Goal: Task Accomplishment & Management: Complete application form

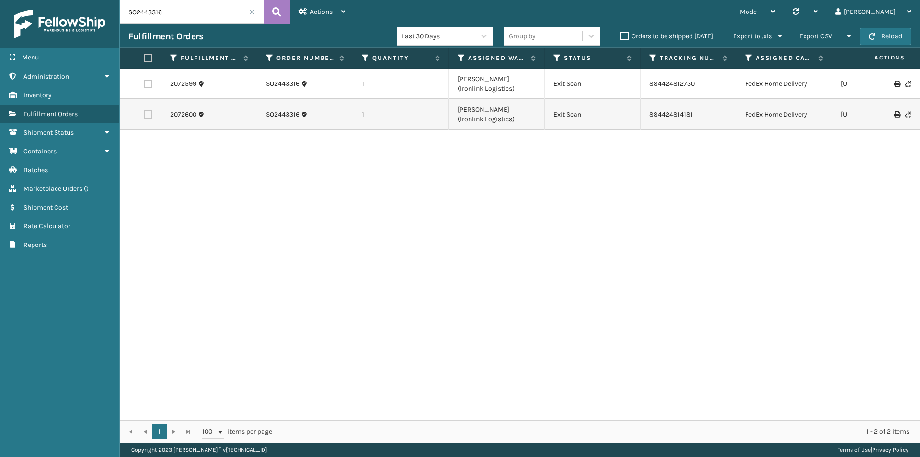
click at [251, 14] on span at bounding box center [252, 12] width 6 height 6
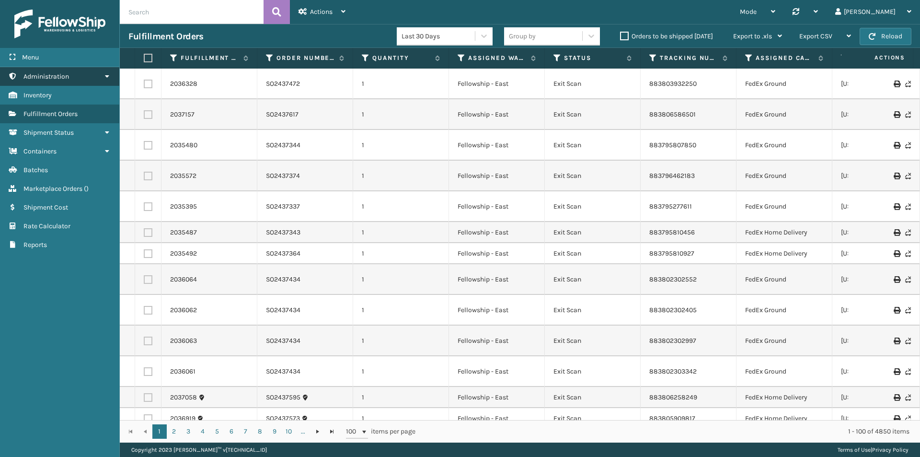
click at [87, 75] on link "Administration" at bounding box center [59, 76] width 119 height 19
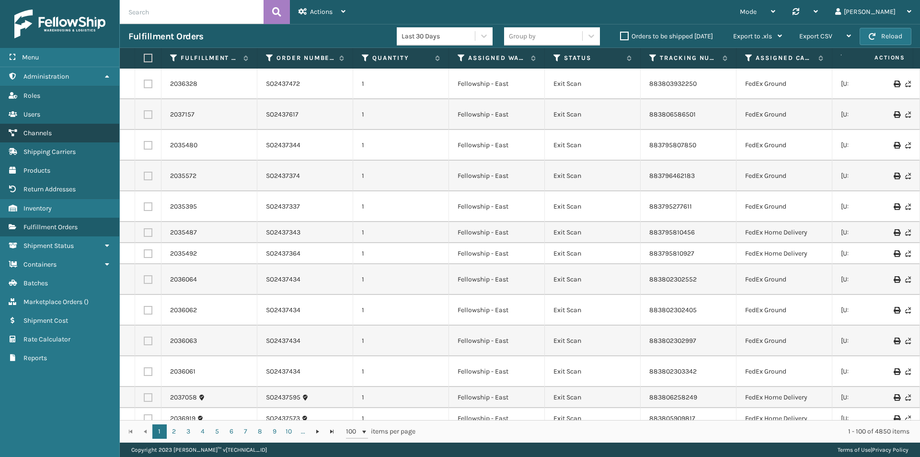
click at [61, 132] on link "Channels" at bounding box center [59, 133] width 119 height 19
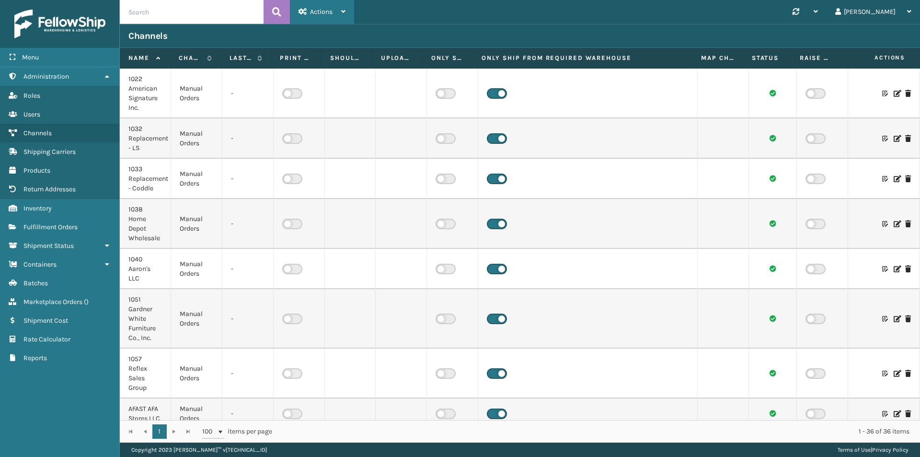
click at [324, 6] on div "Actions" at bounding box center [321, 12] width 47 height 24
click at [360, 38] on button "New Channel" at bounding box center [354, 36] width 128 height 25
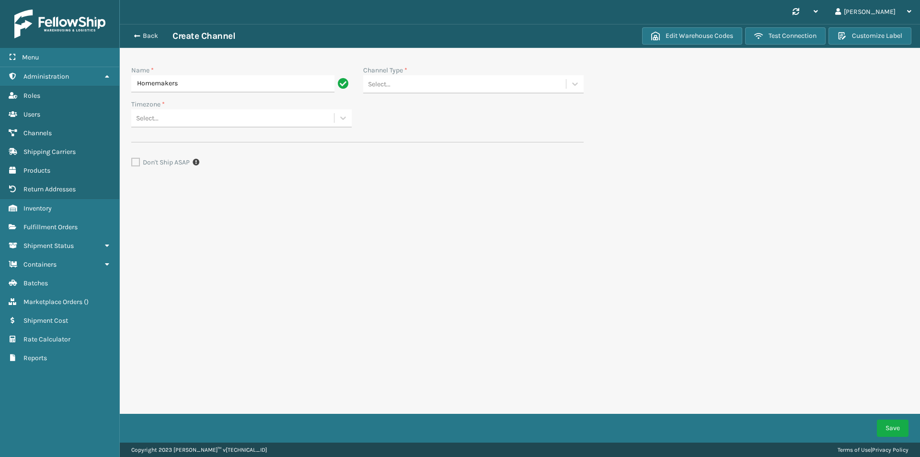
type input "Homemakers"
type input "Manual"
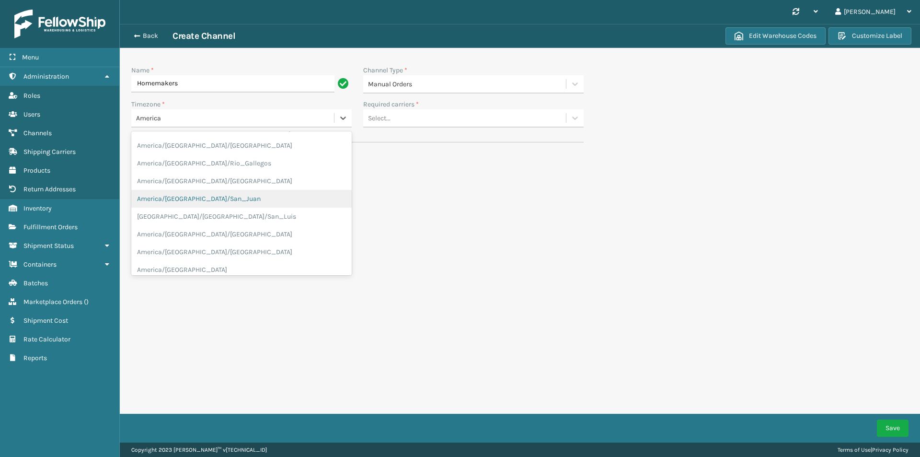
type input "America"
drag, startPoint x: 261, startPoint y: 239, endPoint x: 261, endPoint y: 261, distance: 22.0
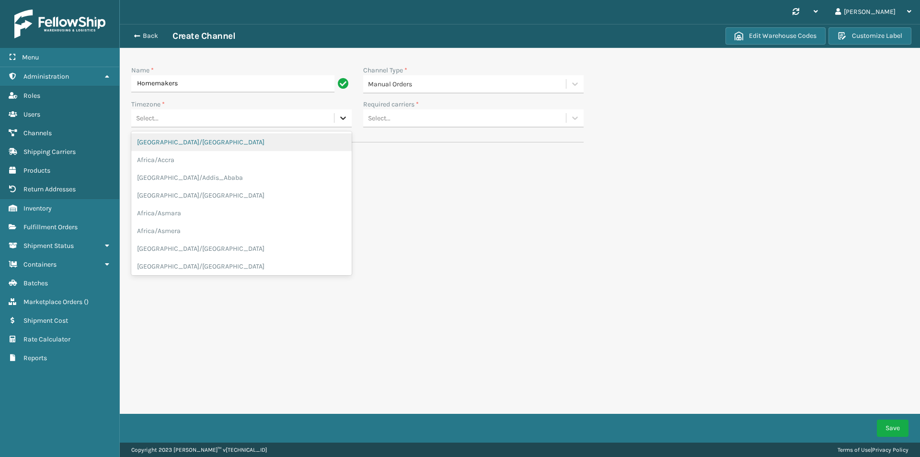
click at [336, 122] on div at bounding box center [342, 117] width 17 height 17
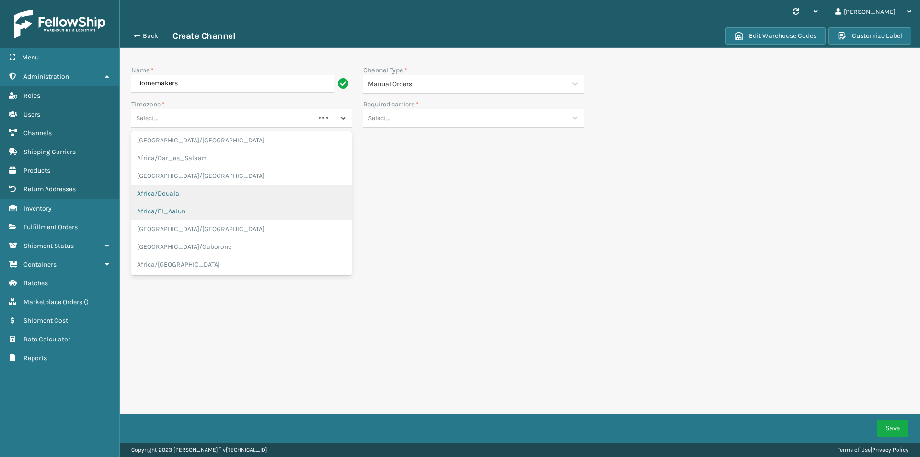
scroll to position [303, 0]
click at [230, 119] on div "Select..." at bounding box center [232, 118] width 203 height 16
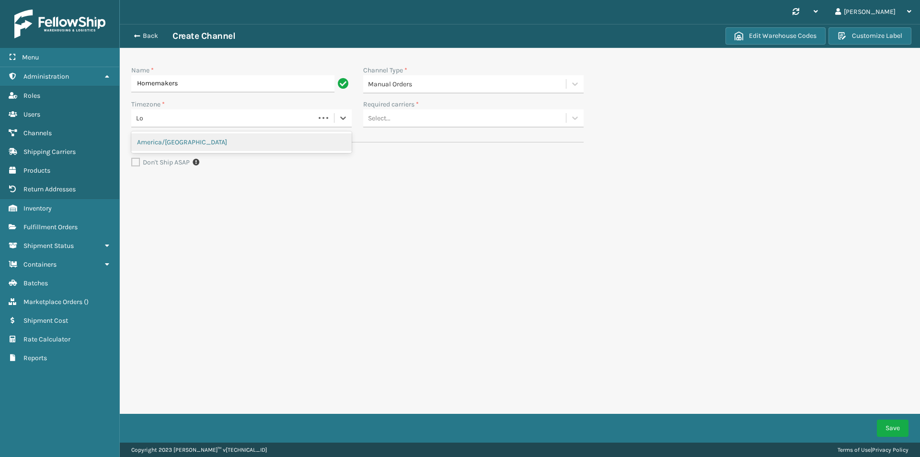
type input "L"
type input "Los"
click at [208, 149] on div "America/Los_Angeles" at bounding box center [241, 142] width 220 height 18
click at [456, 232] on div "Synchronise all channels [PERSON_NAME] Log Out Back Create Channel Edit Warehou…" at bounding box center [520, 221] width 800 height 442
click at [418, 119] on div "Select..." at bounding box center [464, 118] width 203 height 16
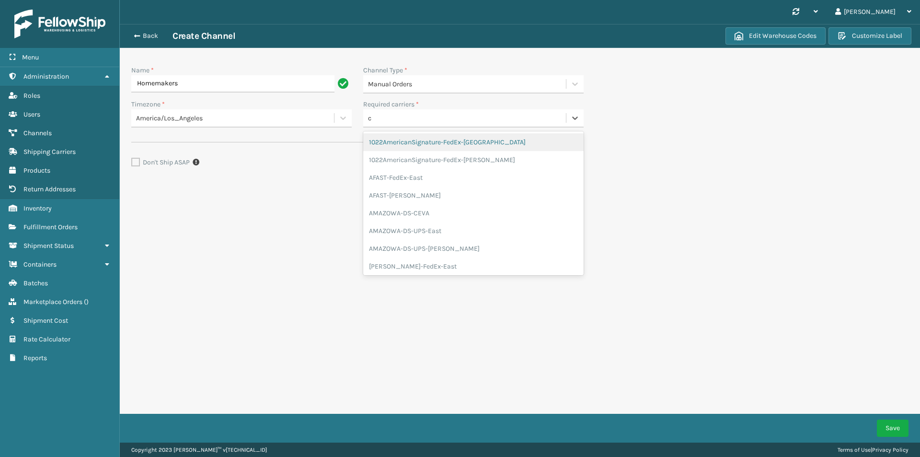
type input "cp"
click at [470, 139] on div "CPIC" at bounding box center [473, 142] width 220 height 18
click at [876, 42] on button "Customize Label" at bounding box center [869, 35] width 83 height 17
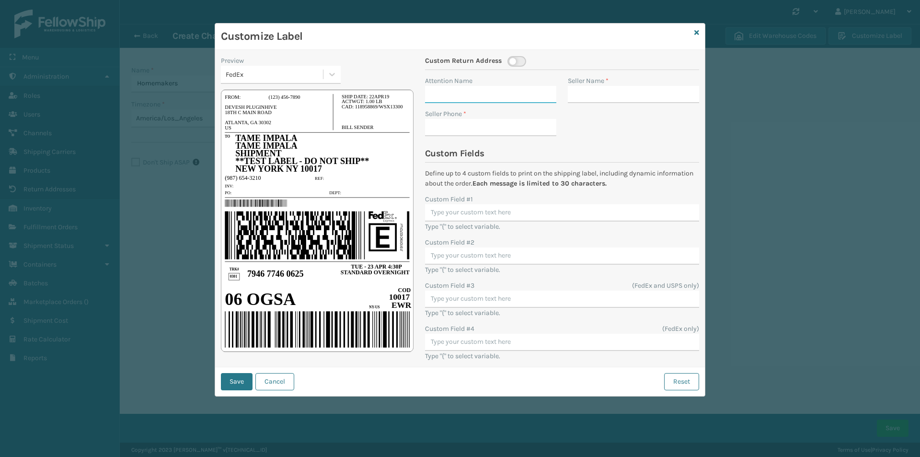
drag, startPoint x: 512, startPoint y: 92, endPoint x: 518, endPoint y: 90, distance: 6.5
click at [513, 92] on input "Attention Name" at bounding box center [490, 94] width 131 height 17
click at [612, 88] on input "Seller Name *" at bounding box center [633, 94] width 131 height 17
type input "Homemakers"
type input "9999999999"
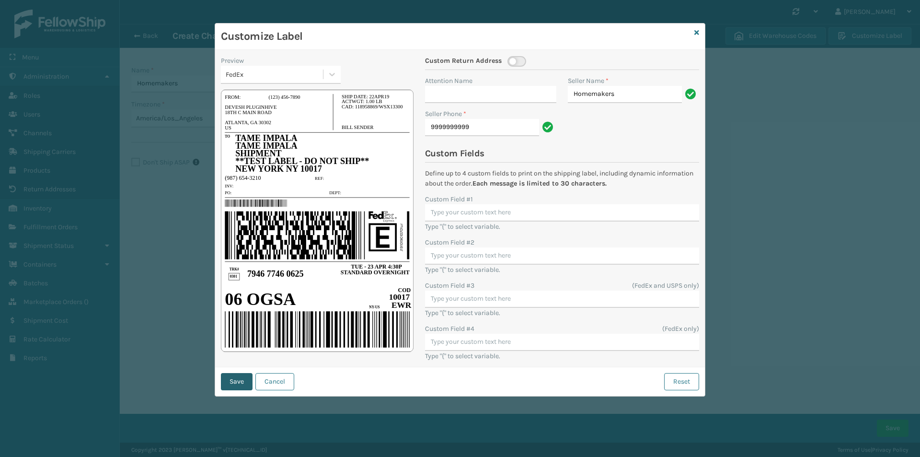
click at [229, 384] on button "Save" at bounding box center [237, 381] width 32 height 17
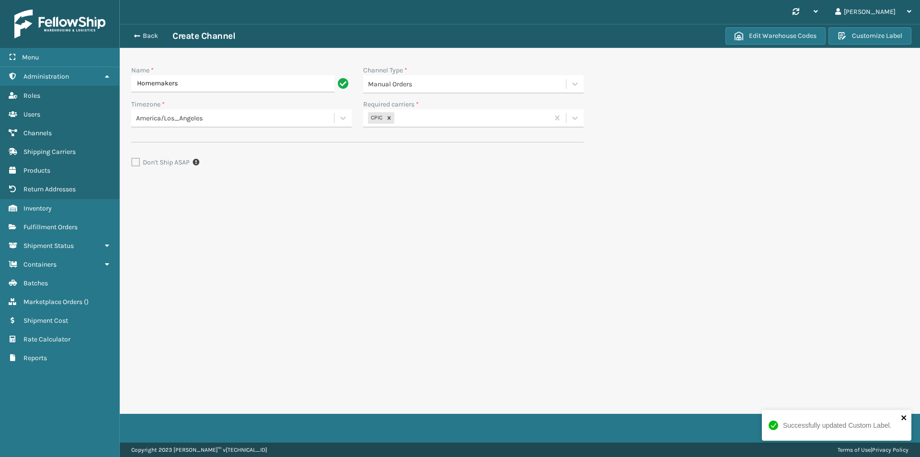
click at [907, 421] on button "close" at bounding box center [904, 417] width 7 height 9
click at [895, 432] on div "Successfully updated Custom Label." at bounding box center [836, 429] width 153 height 42
click at [890, 429] on button "Save" at bounding box center [893, 427] width 32 height 17
